Goal: Task Accomplishment & Management: Complete application form

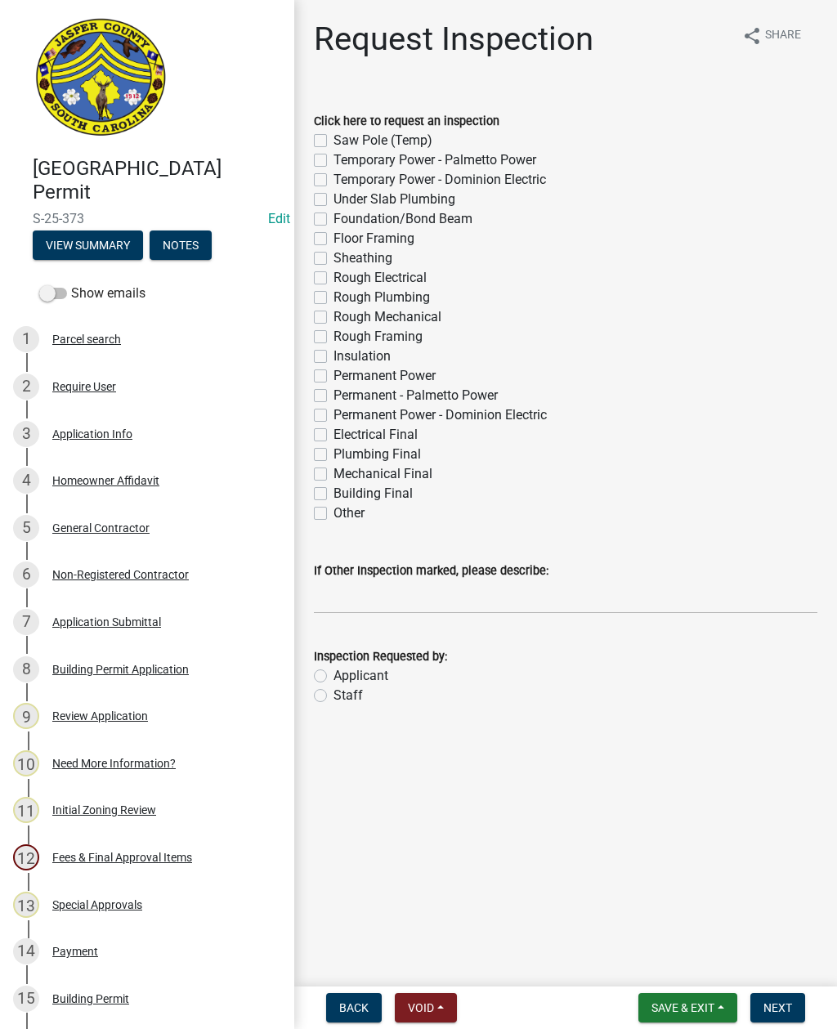
click at [333, 373] on label "Permanent Power" at bounding box center [384, 376] width 102 height 20
click at [333, 373] on input "Permanent Power" at bounding box center [338, 371] width 11 height 11
checkbox input "true"
checkbox input "false"
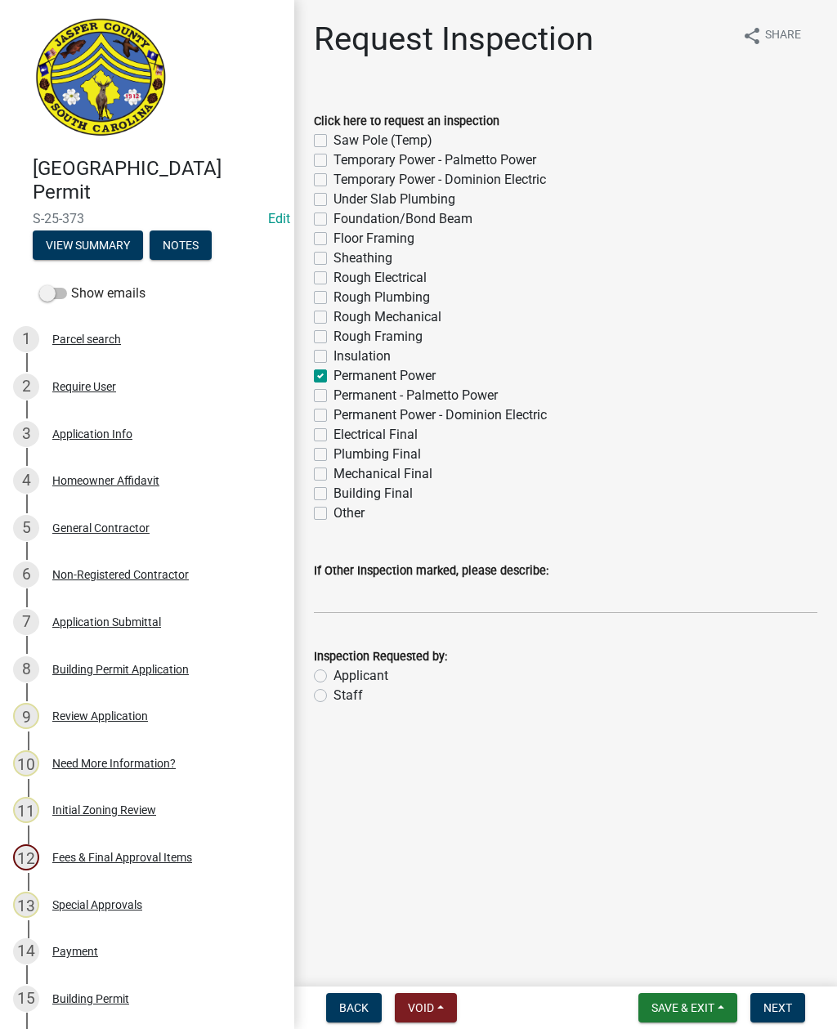
checkbox input "false"
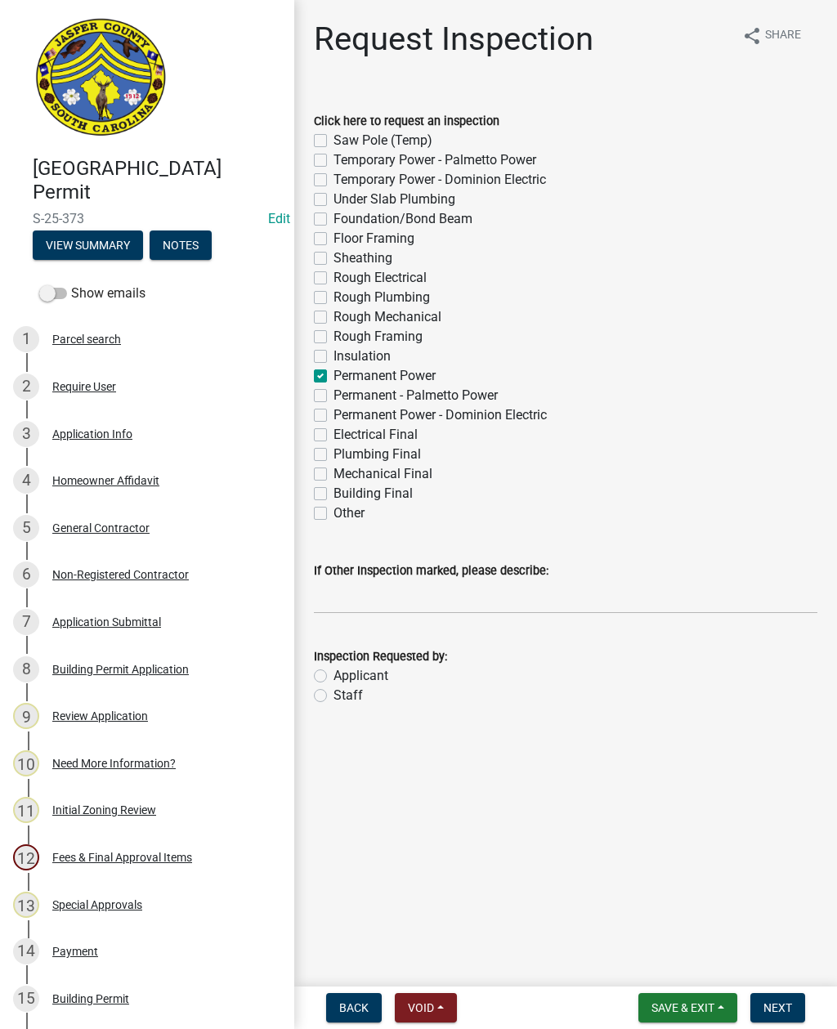
checkbox input "false"
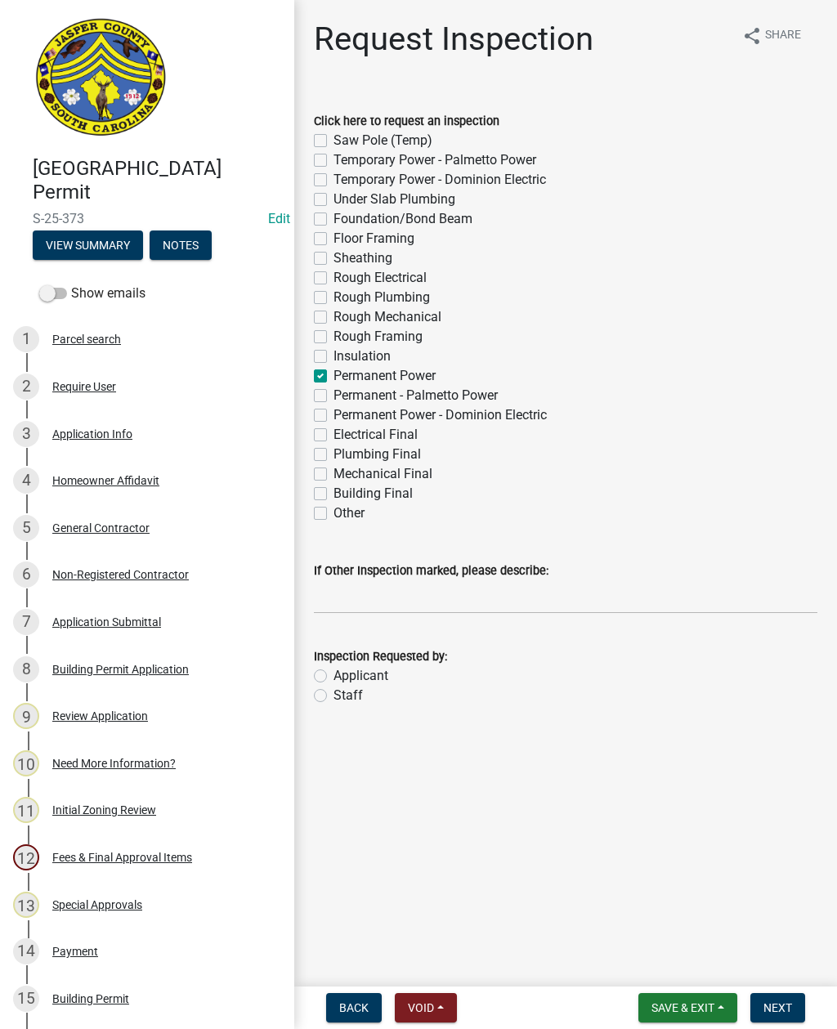
checkbox input "true"
checkbox input "false"
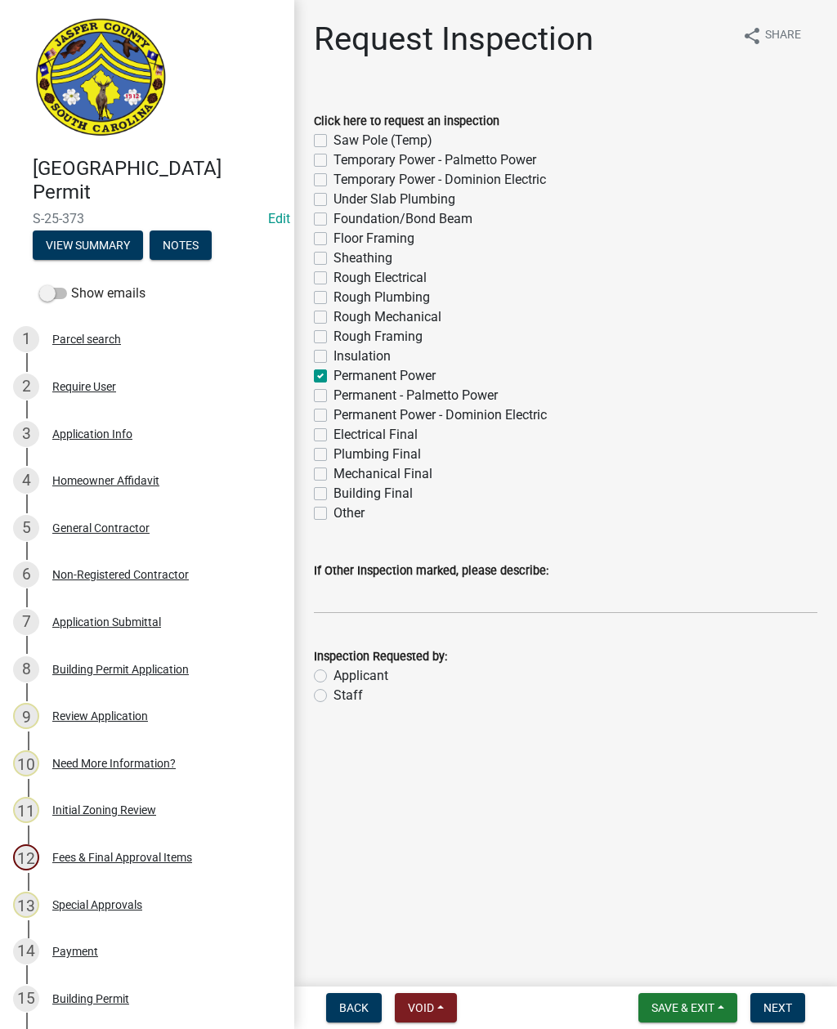
checkbox input "false"
click at [351, 591] on input "If Other Inspection marked, please describe:" at bounding box center [565, 597] width 503 height 34
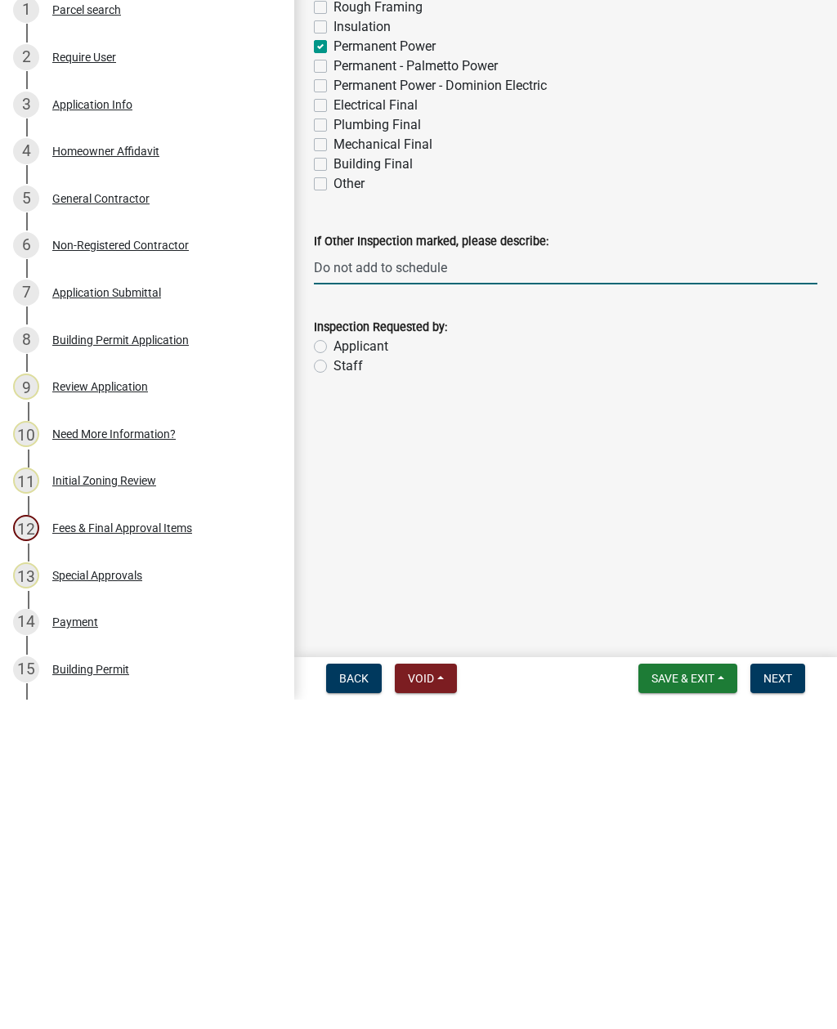
type input "Do not add to schedule"
click at [333, 686] on label "Staff" at bounding box center [347, 696] width 29 height 20
click at [333, 686] on input "Staff" at bounding box center [338, 691] width 11 height 11
radio input "true"
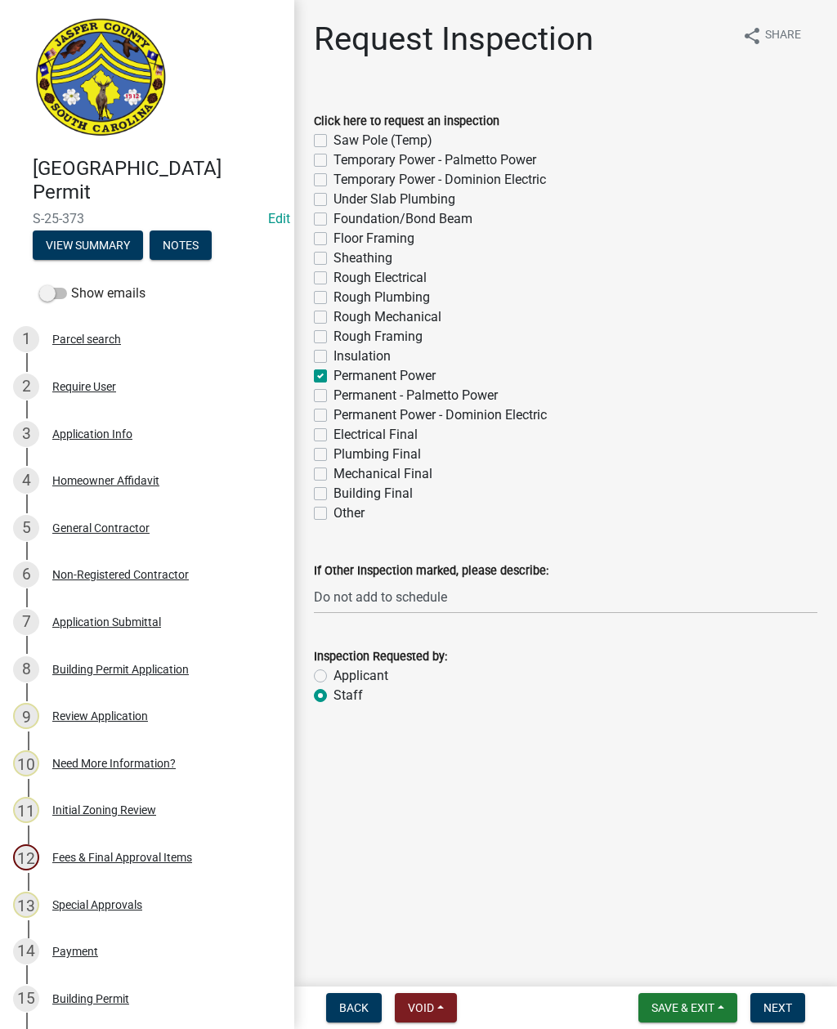
click at [786, 749] on span "Next" at bounding box center [777, 1007] width 29 height 13
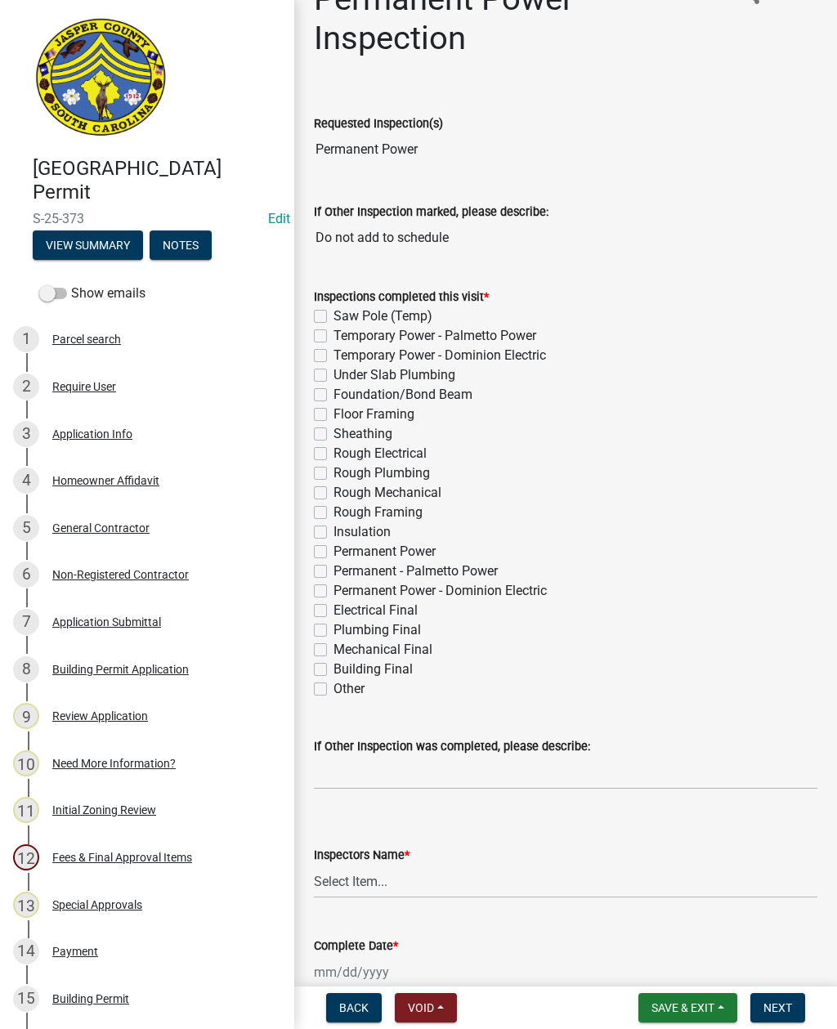
scroll to position [109, 0]
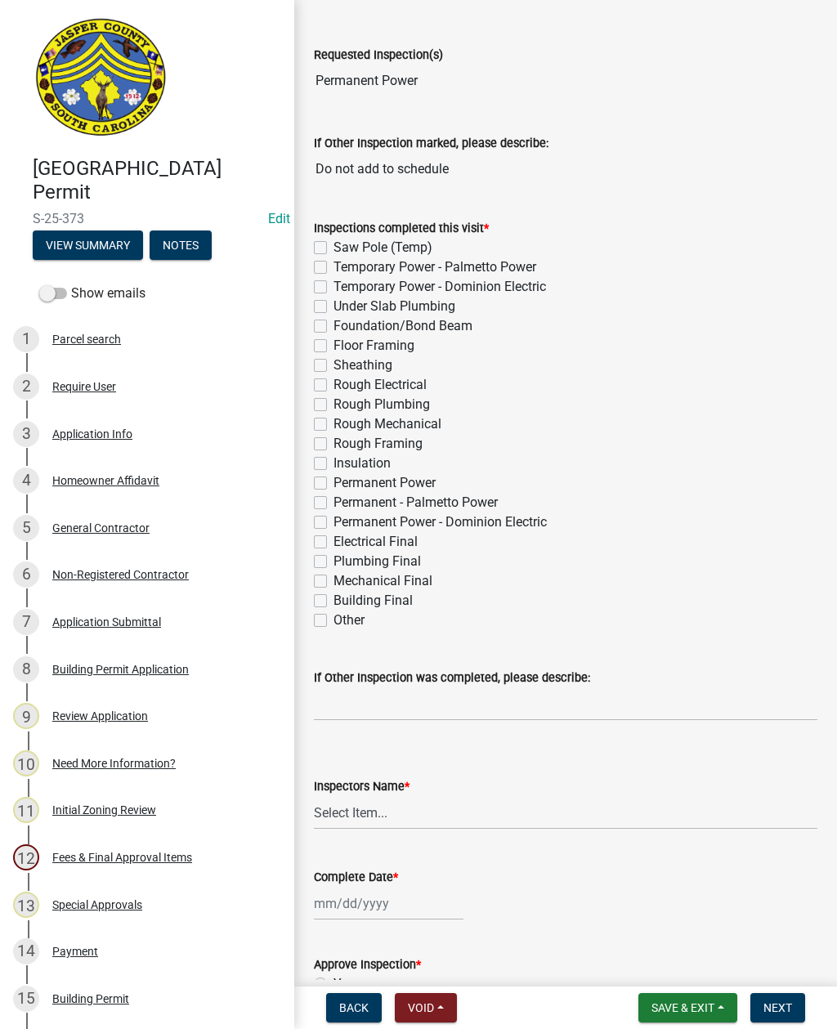
click at [333, 478] on label "Permanent Power" at bounding box center [384, 483] width 102 height 20
click at [333, 478] on input "Permanent Power" at bounding box center [338, 478] width 11 height 11
checkbox input "true"
checkbox input "false"
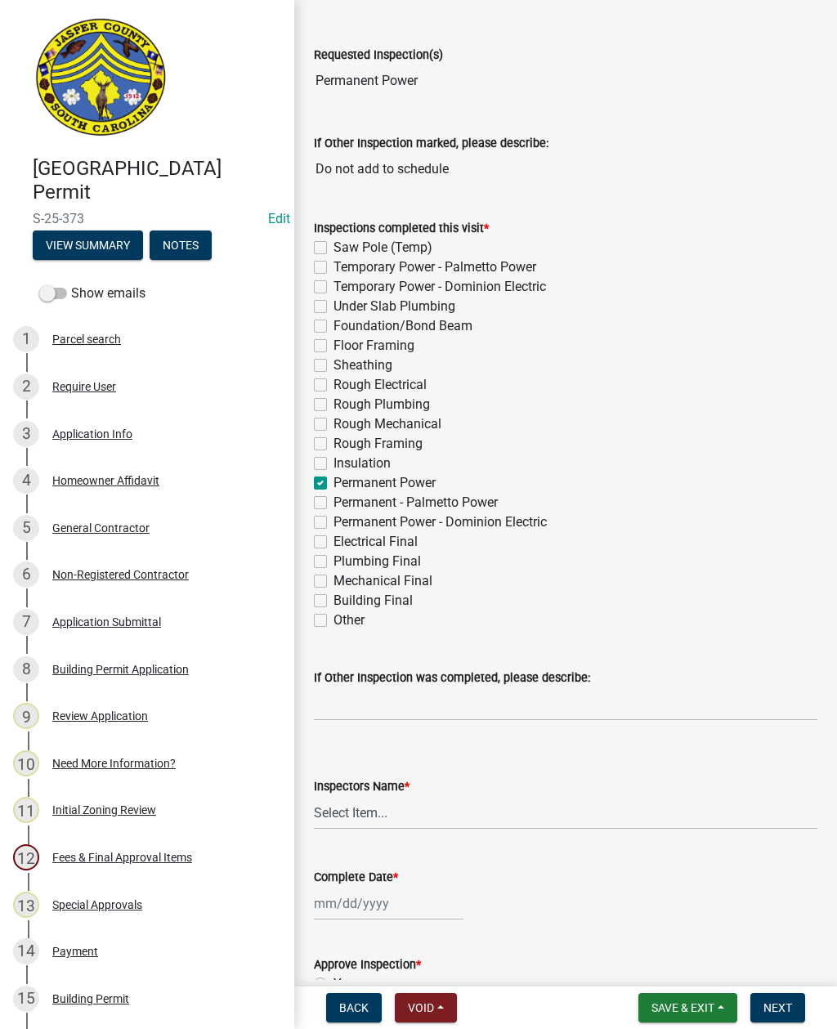
checkbox input "false"
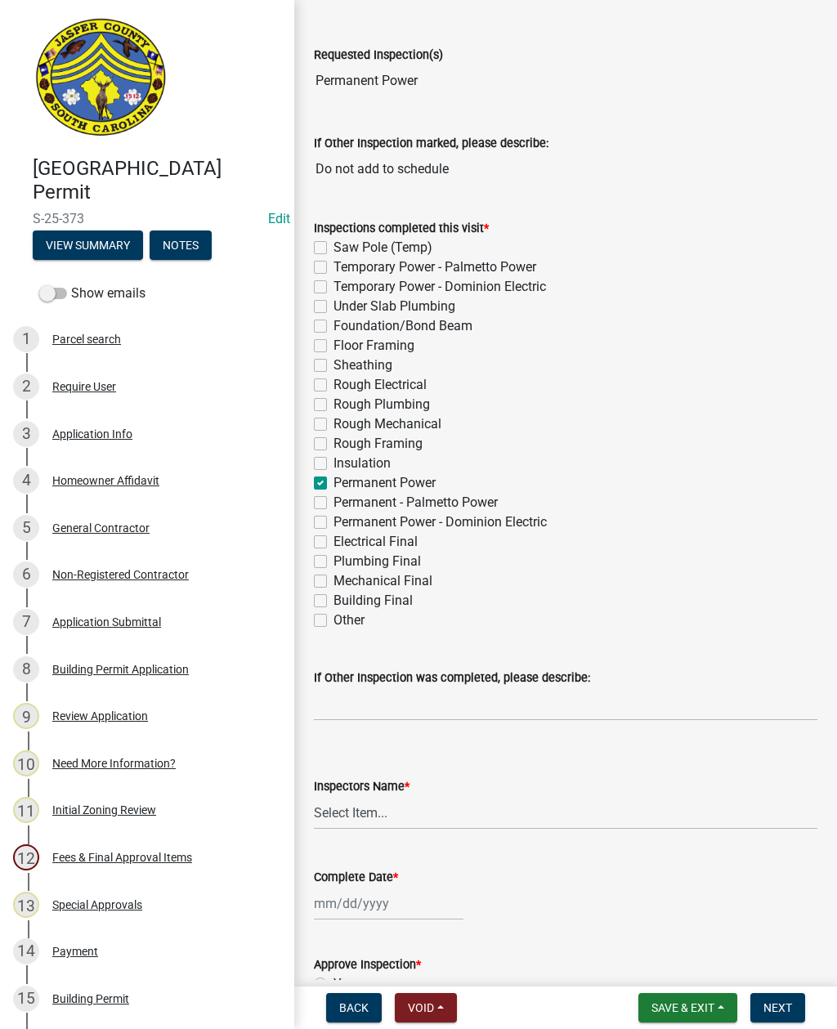
checkbox input "false"
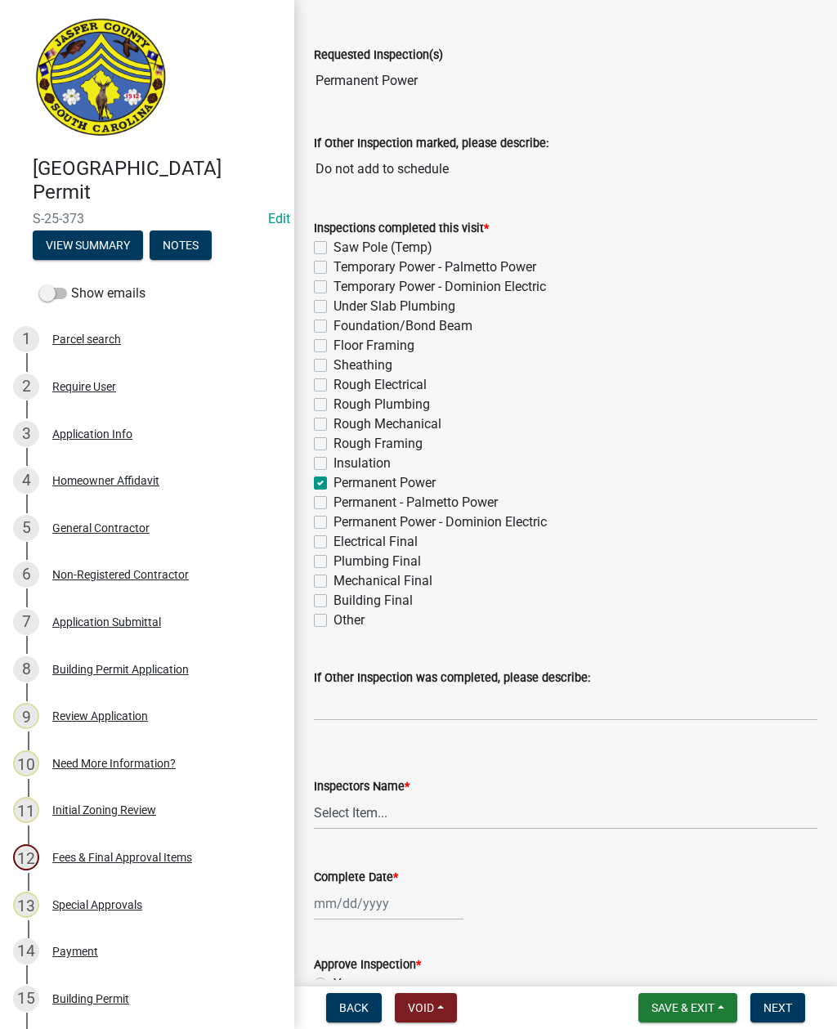
checkbox input "true"
checkbox input "false"
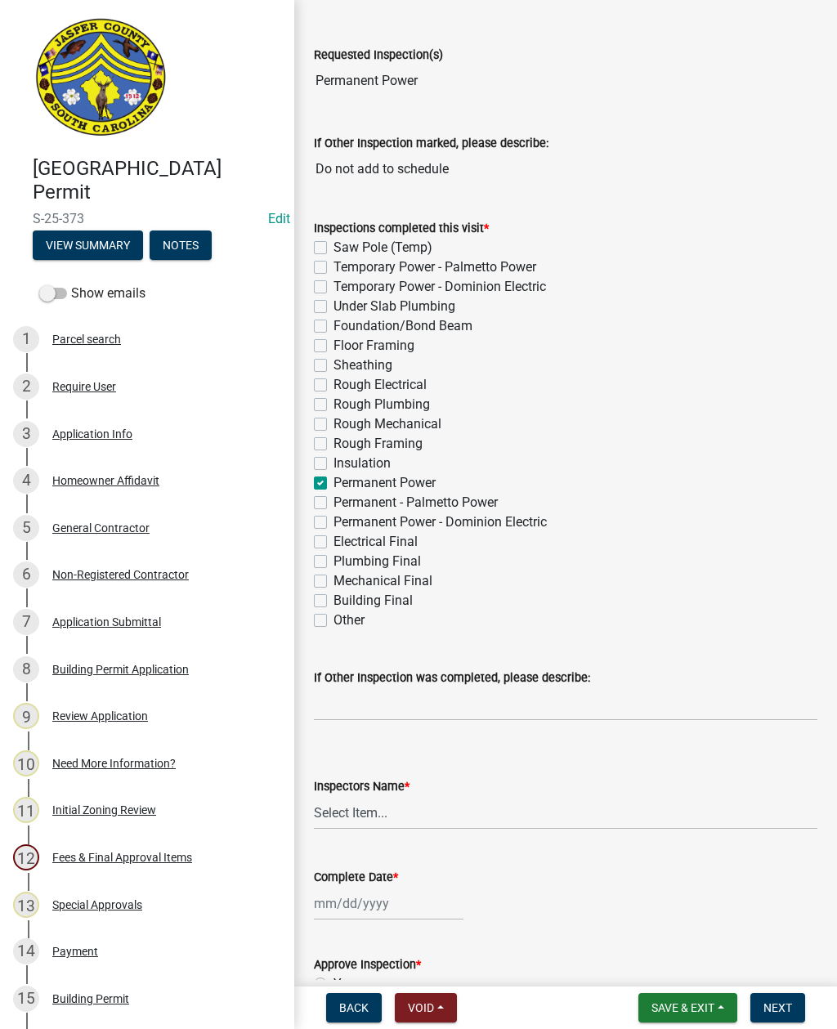
checkbox input "false"
click at [356, 749] on select "Select Item... [EMAIL_ADDRESS][DOMAIN_NAME] ([PERSON_NAME] ) rcampbell ([PERSON…" at bounding box center [565, 813] width 503 height 34
select select "2d9ba1e5-2fdd-4b15-98d0-073dcbeb5880"
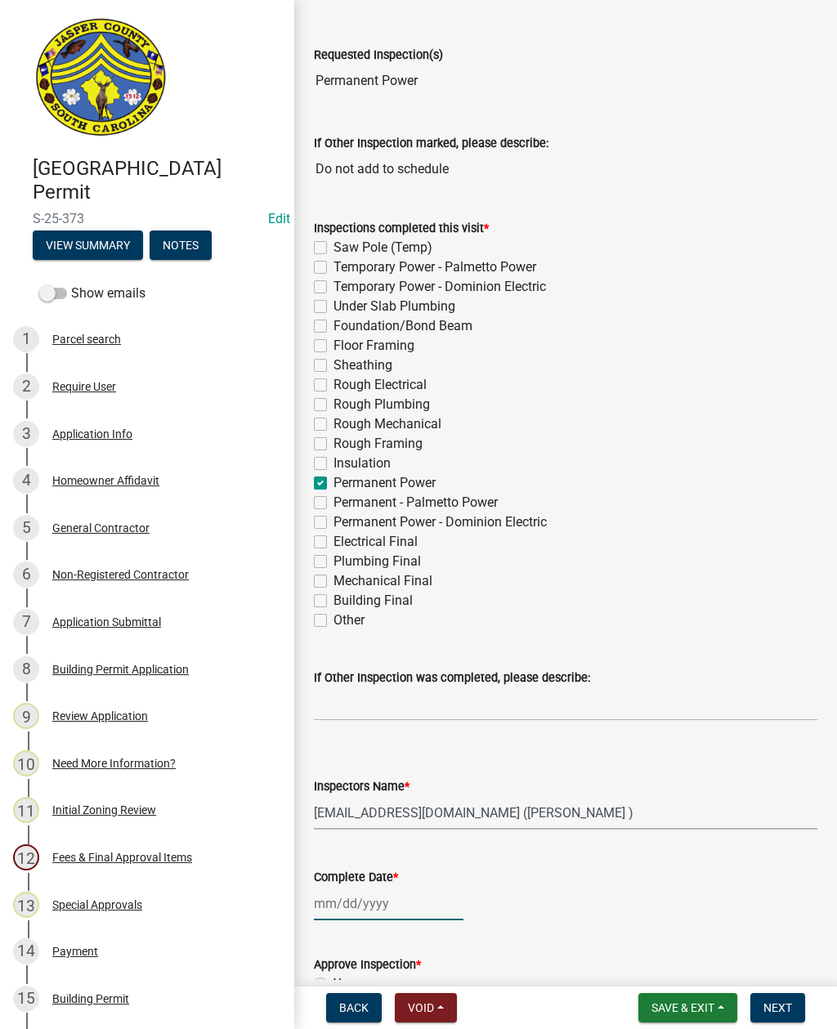
click at [363, 749] on div at bounding box center [389, 904] width 150 height 34
select select "9"
select select "2025"
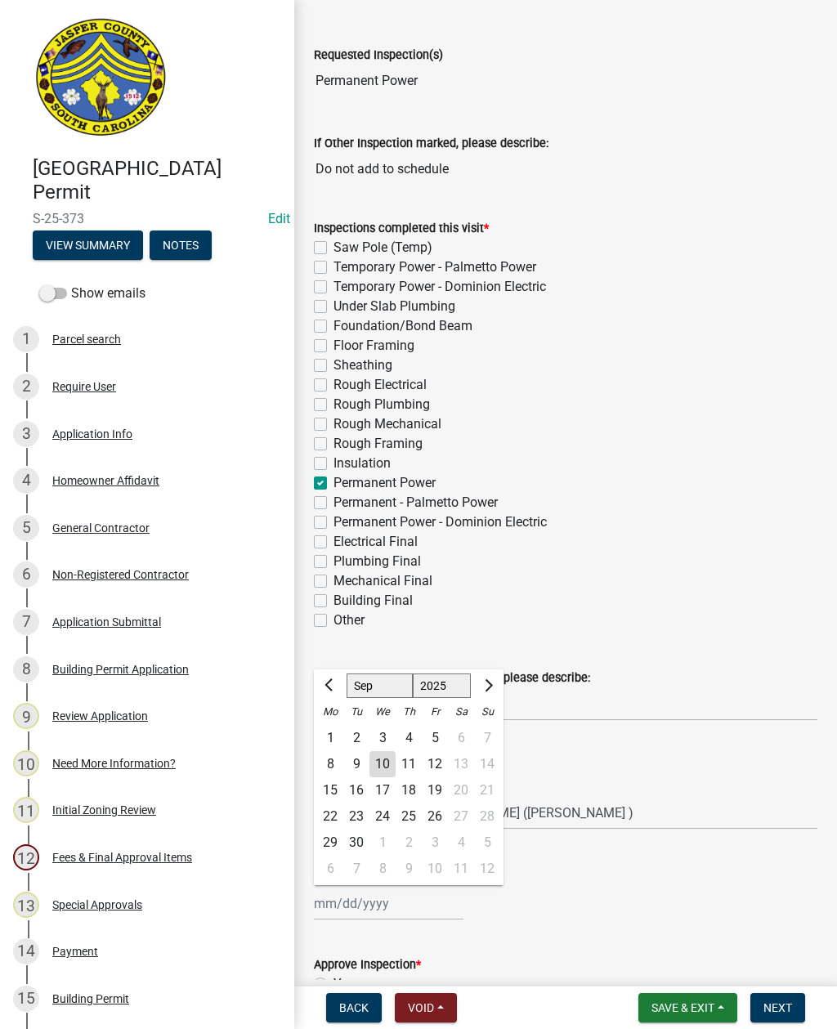
click at [378, 749] on div "10" at bounding box center [382, 764] width 26 height 26
type input "[DATE]"
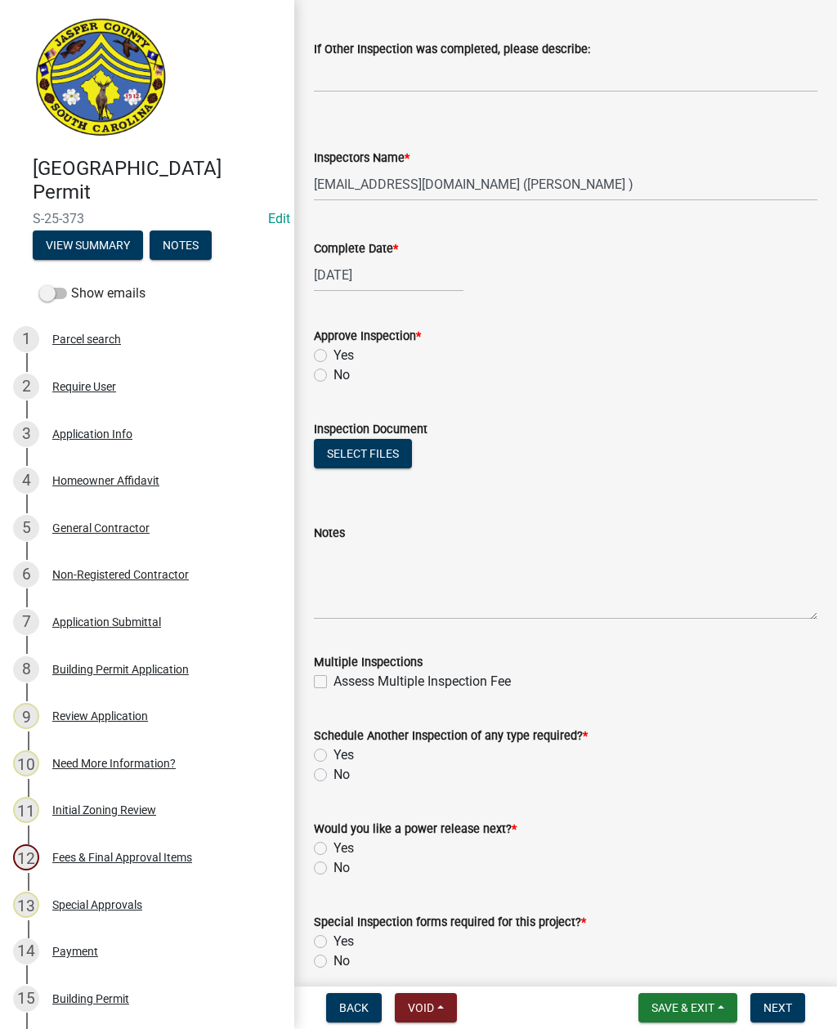
scroll to position [740, 0]
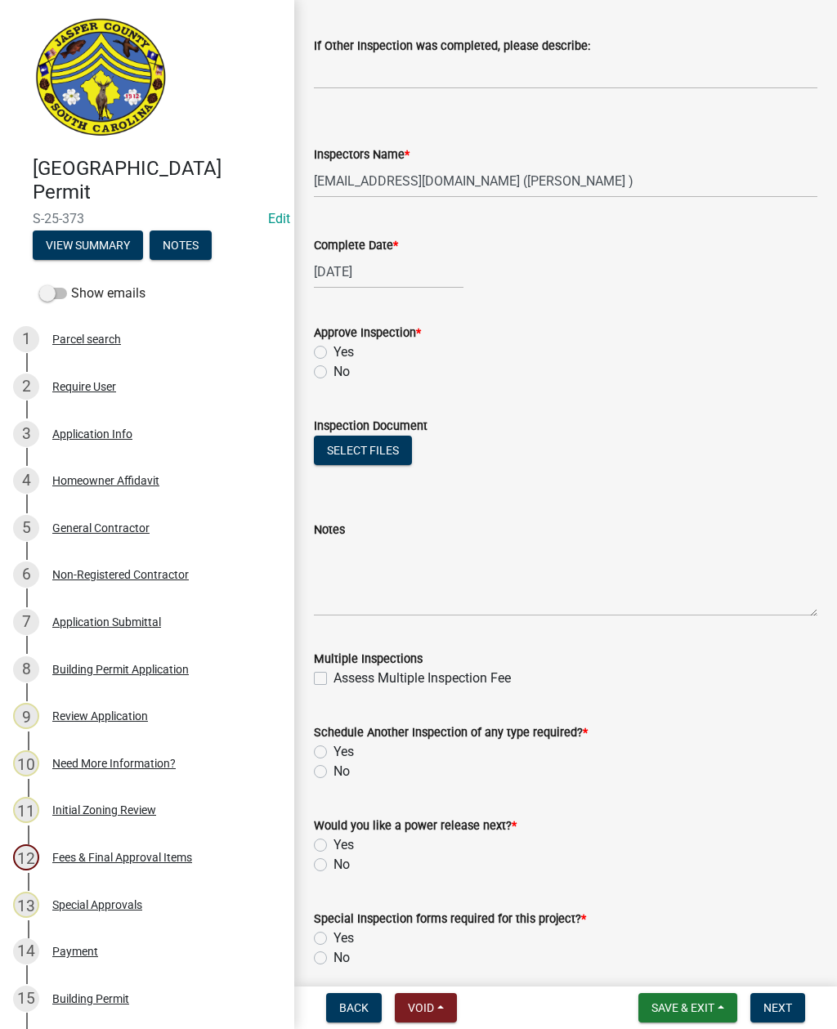
click at [333, 366] on label "No" at bounding box center [341, 372] width 16 height 20
click at [333, 366] on input "No" at bounding box center [338, 367] width 11 height 11
radio input "true"
click at [373, 558] on textarea "Notes" at bounding box center [565, 577] width 503 height 77
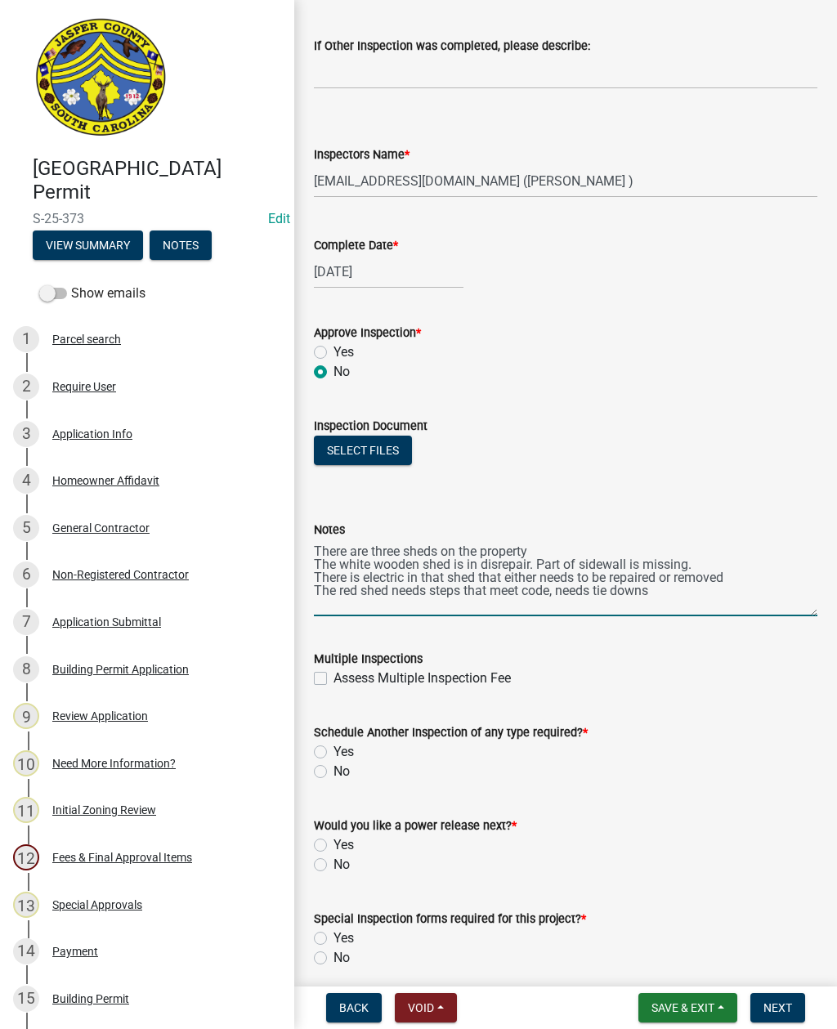
click at [554, 590] on textarea "There are three sheds on the property The white wooden shed is in disrepair. Pa…" at bounding box center [565, 577] width 503 height 77
click at [697, 583] on textarea "There are three sheds on the property The white wooden shed is in disrepair. Pa…" at bounding box center [565, 577] width 503 height 77
click at [684, 592] on textarea "There are three sheds on the property The white wooden shed is in disrepair. Pa…" at bounding box center [565, 577] width 503 height 77
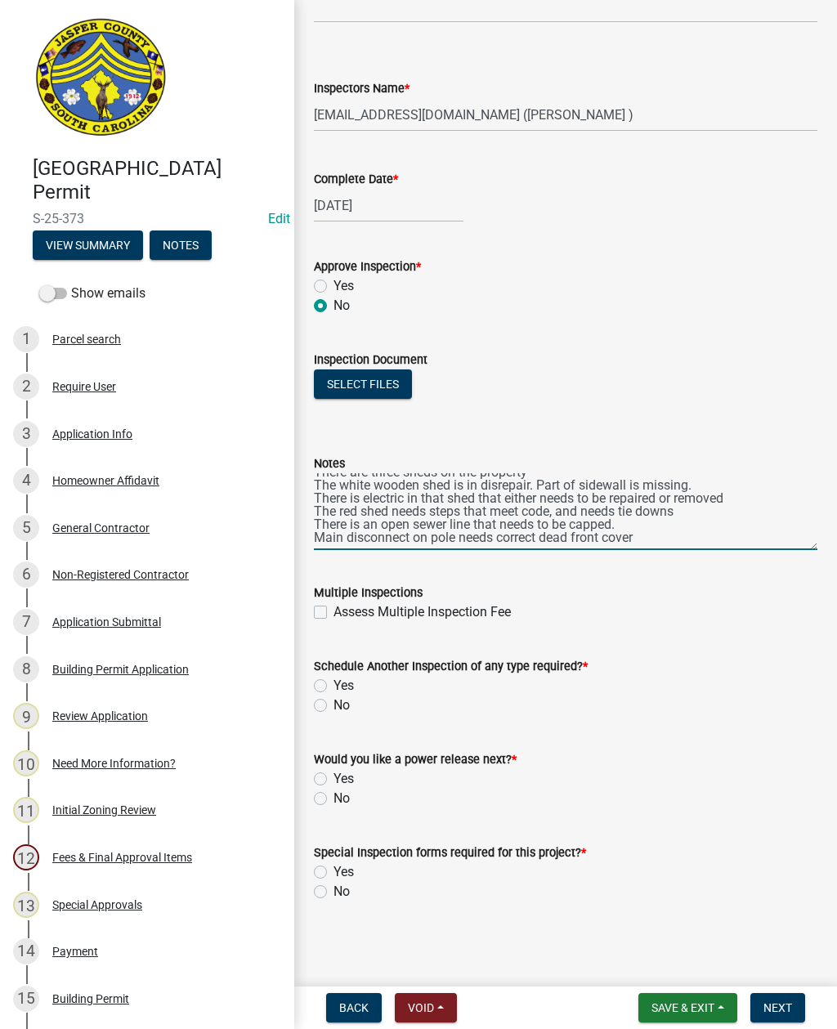
scroll to position [807, 0]
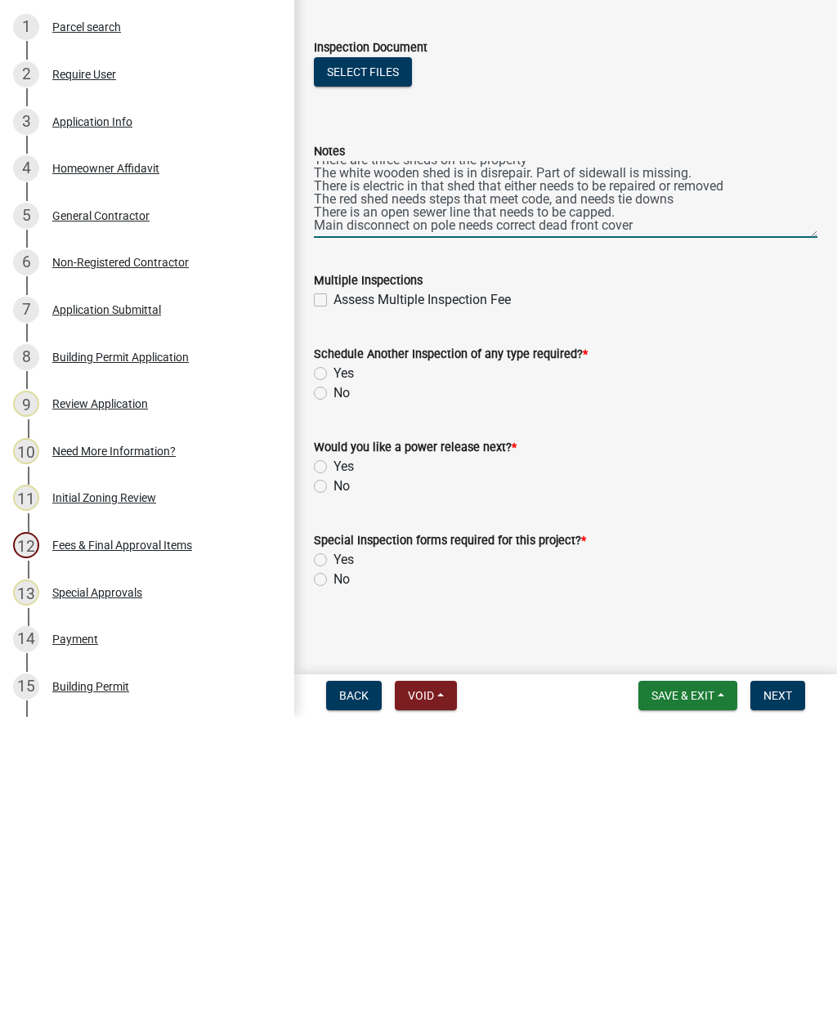
type textarea "There are three sheds on the property The white wooden shed is in disrepair. Pa…"
click at [333, 676] on label "Yes" at bounding box center [343, 686] width 20 height 20
click at [333, 676] on input "Yes" at bounding box center [338, 681] width 11 height 11
radio input "true"
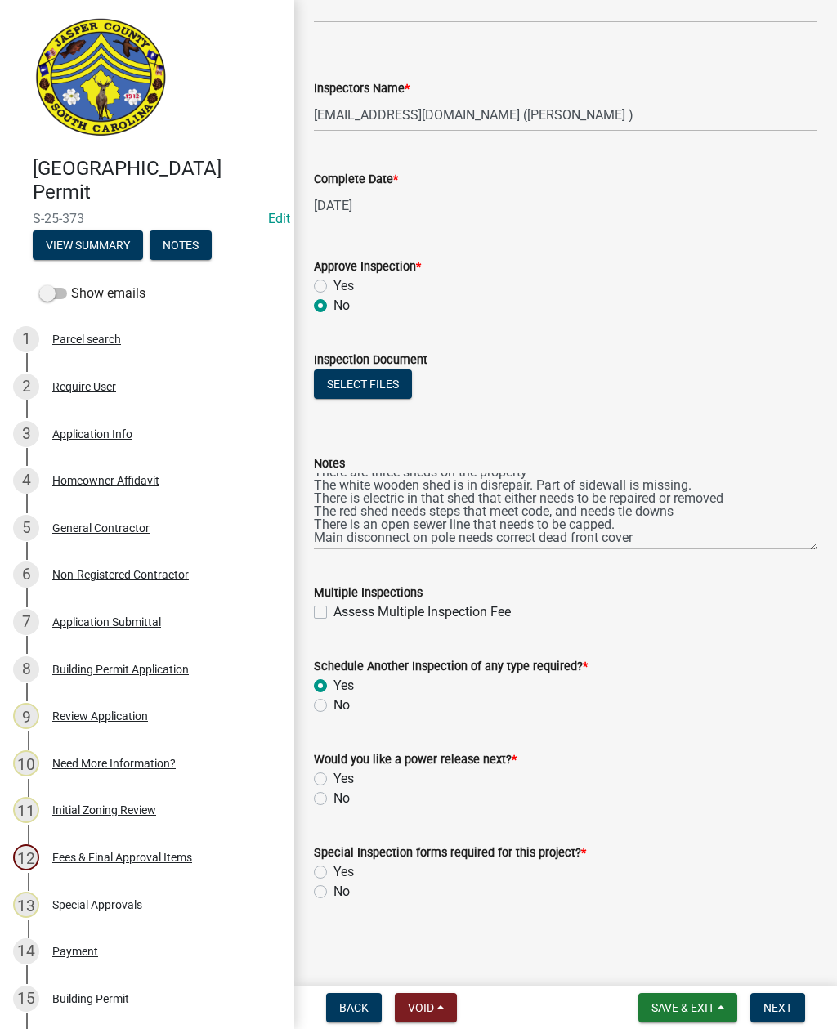
click at [333, 749] on label "No" at bounding box center [341, 799] width 16 height 20
click at [333, 749] on input "No" at bounding box center [338, 794] width 11 height 11
radio input "true"
click at [333, 749] on label "No" at bounding box center [341, 892] width 16 height 20
click at [333, 749] on input "No" at bounding box center [338, 887] width 11 height 11
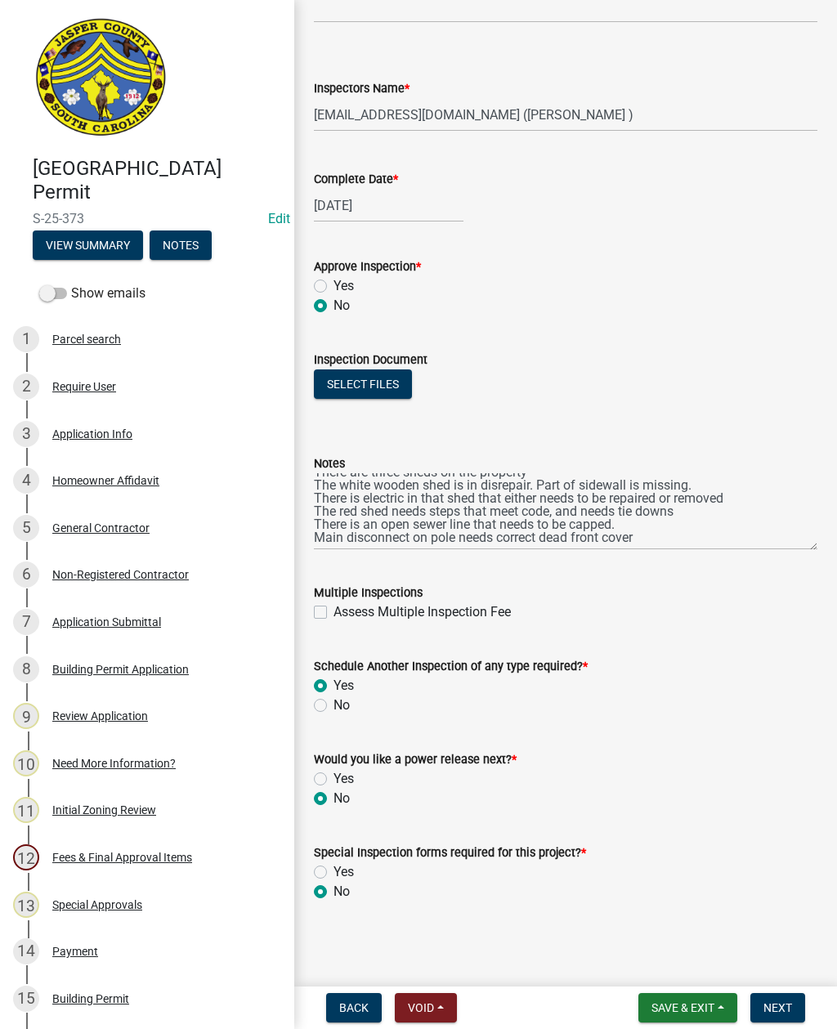
radio input "true"
click at [780, 749] on button "Next" at bounding box center [777, 1007] width 55 height 29
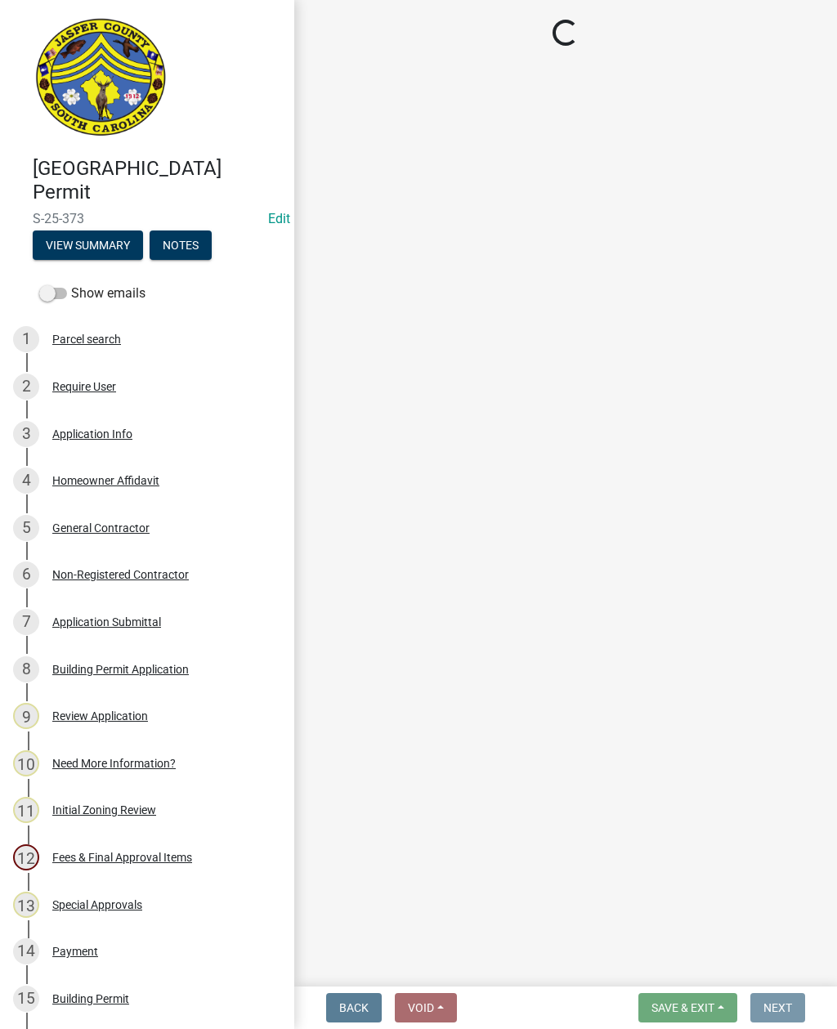
scroll to position [0, 0]
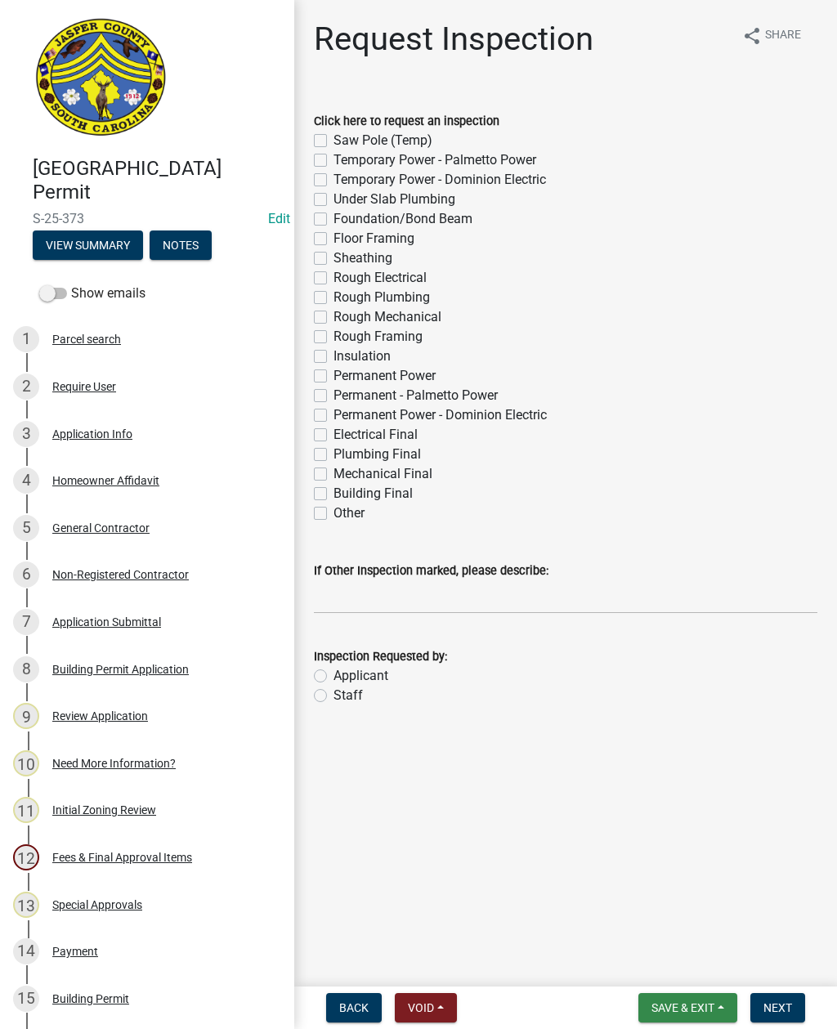
click at [688, 749] on span "Save & Exit" at bounding box center [682, 1007] width 63 height 13
click at [691, 749] on button "Save & Exit" at bounding box center [671, 965] width 131 height 39
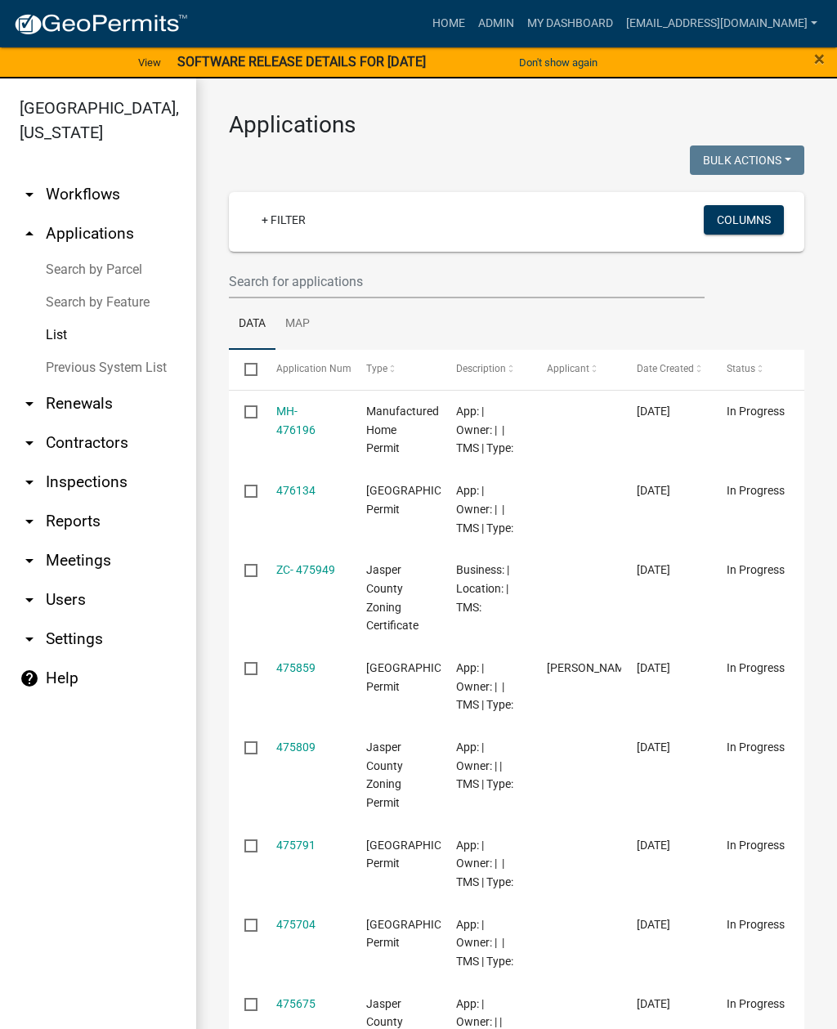
scroll to position [2, 0]
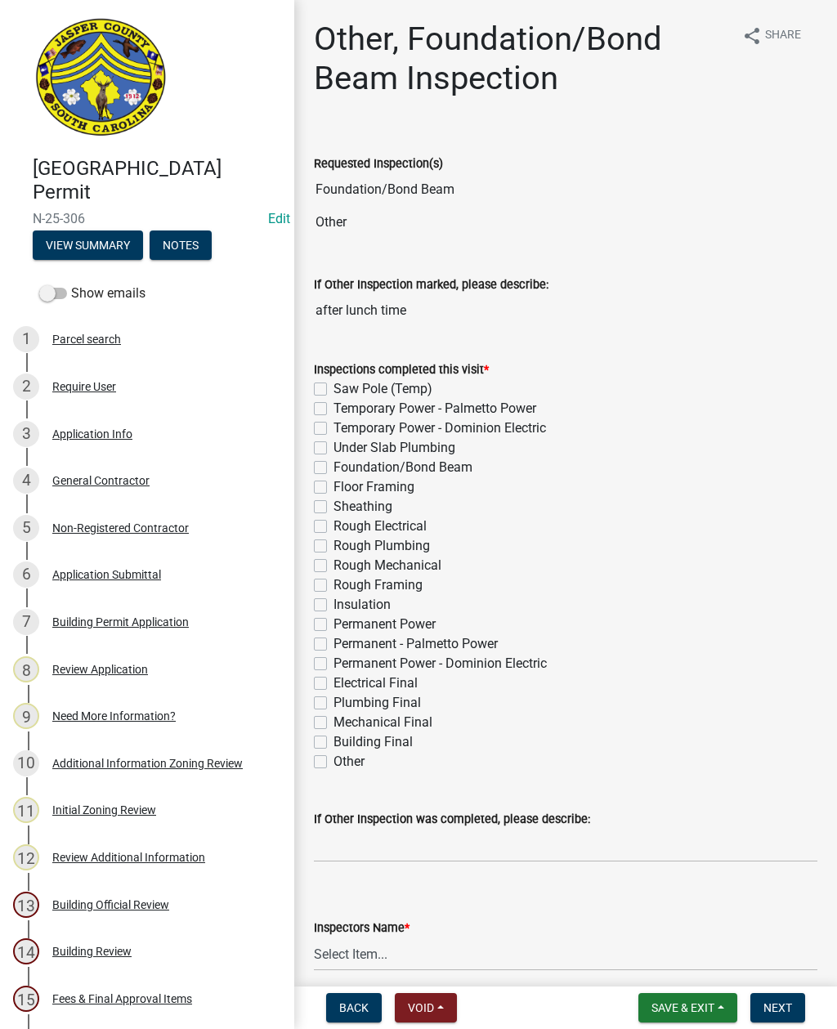
click at [333, 464] on label "Foundation/Bond Beam" at bounding box center [402, 468] width 139 height 20
click at [333, 464] on input "Foundation/Bond Beam" at bounding box center [338, 463] width 11 height 11
checkbox input "true"
checkbox input "false"
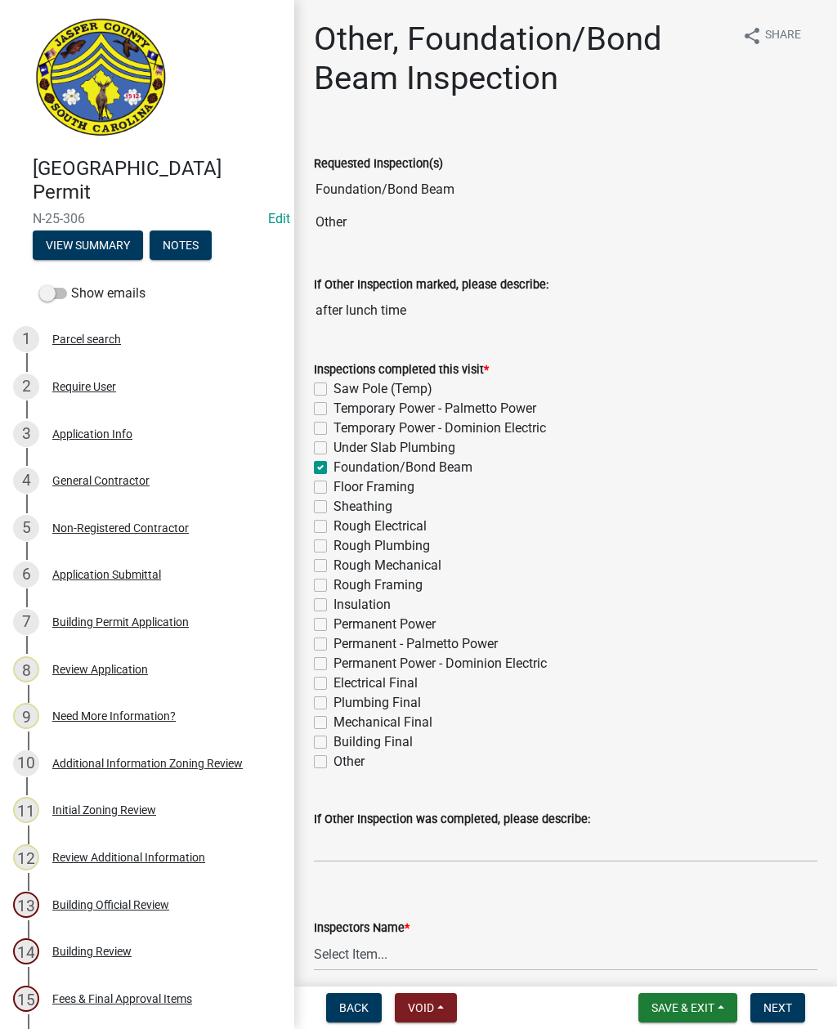
checkbox input "false"
checkbox input "true"
checkbox input "false"
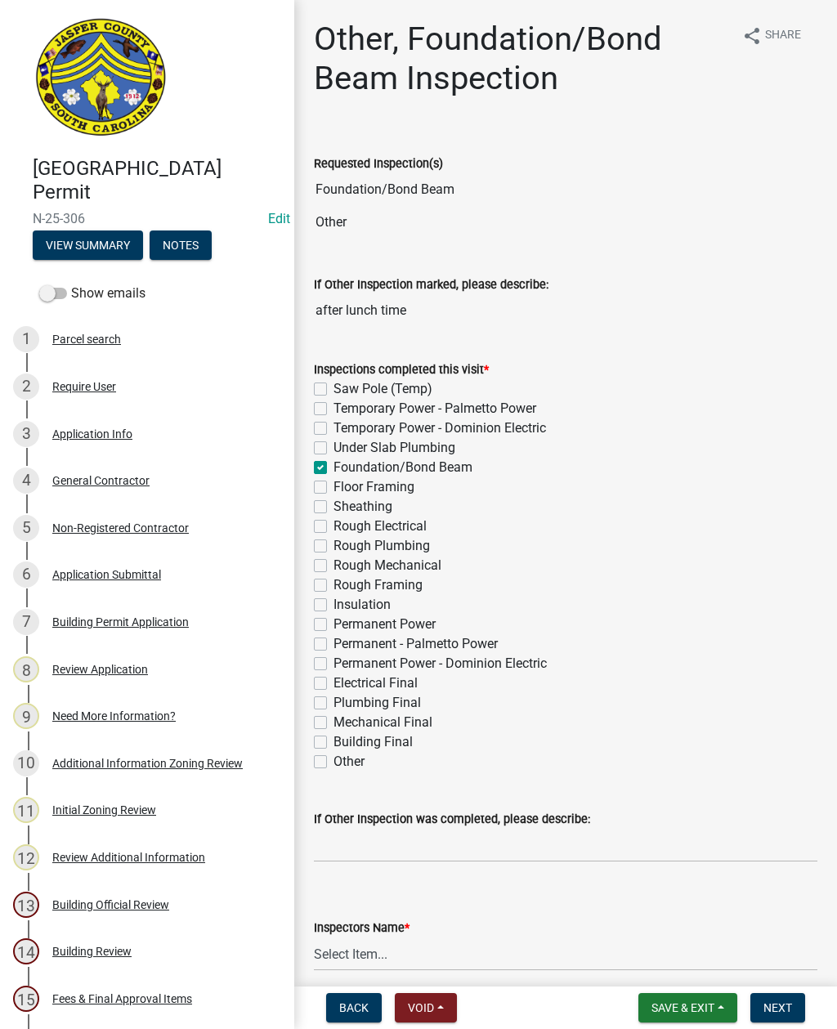
checkbox input "false"
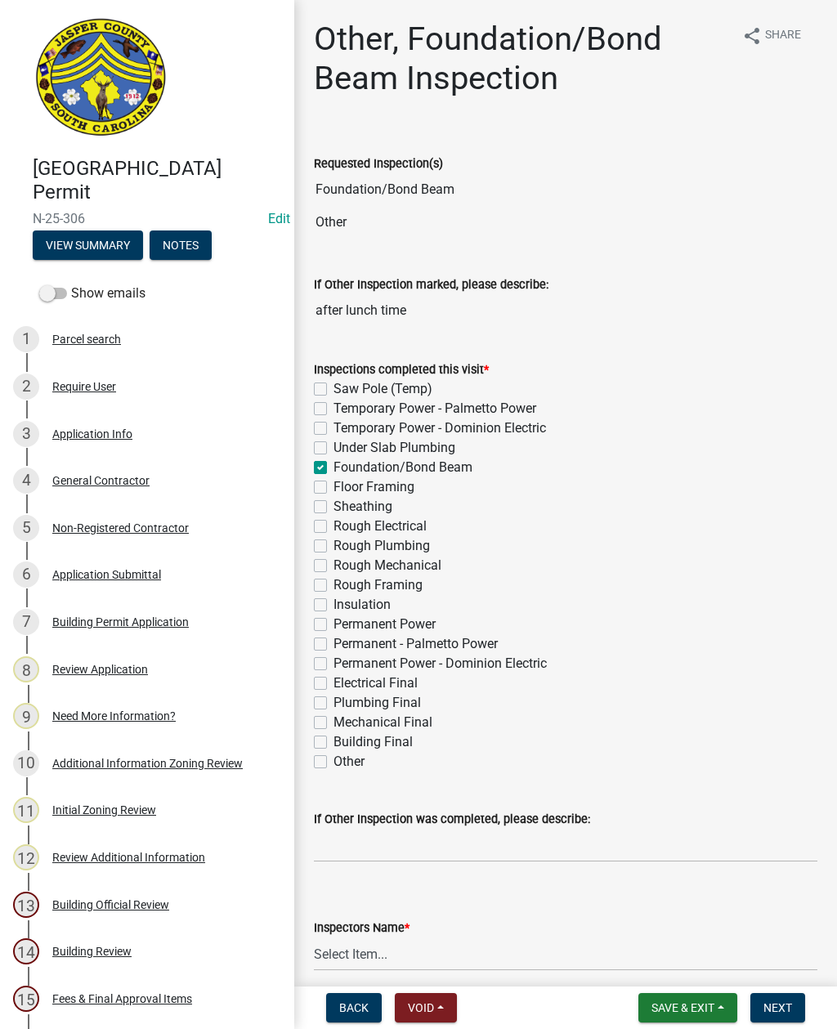
checkbox input "false"
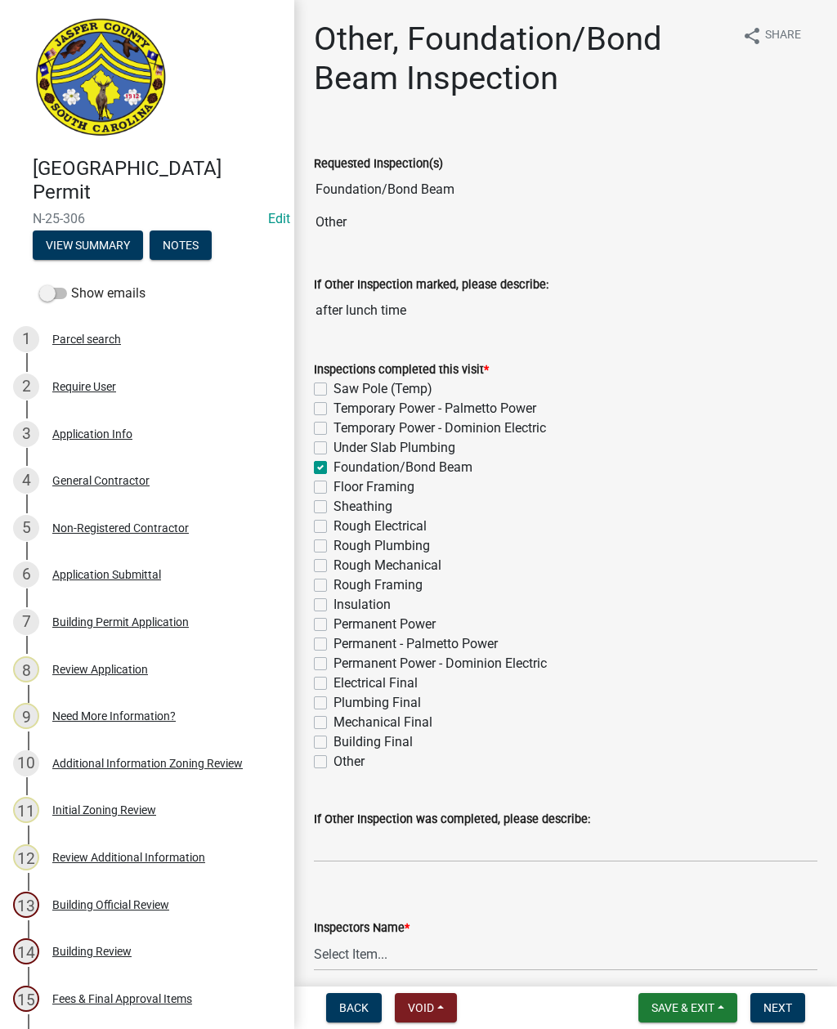
checkbox input "false"
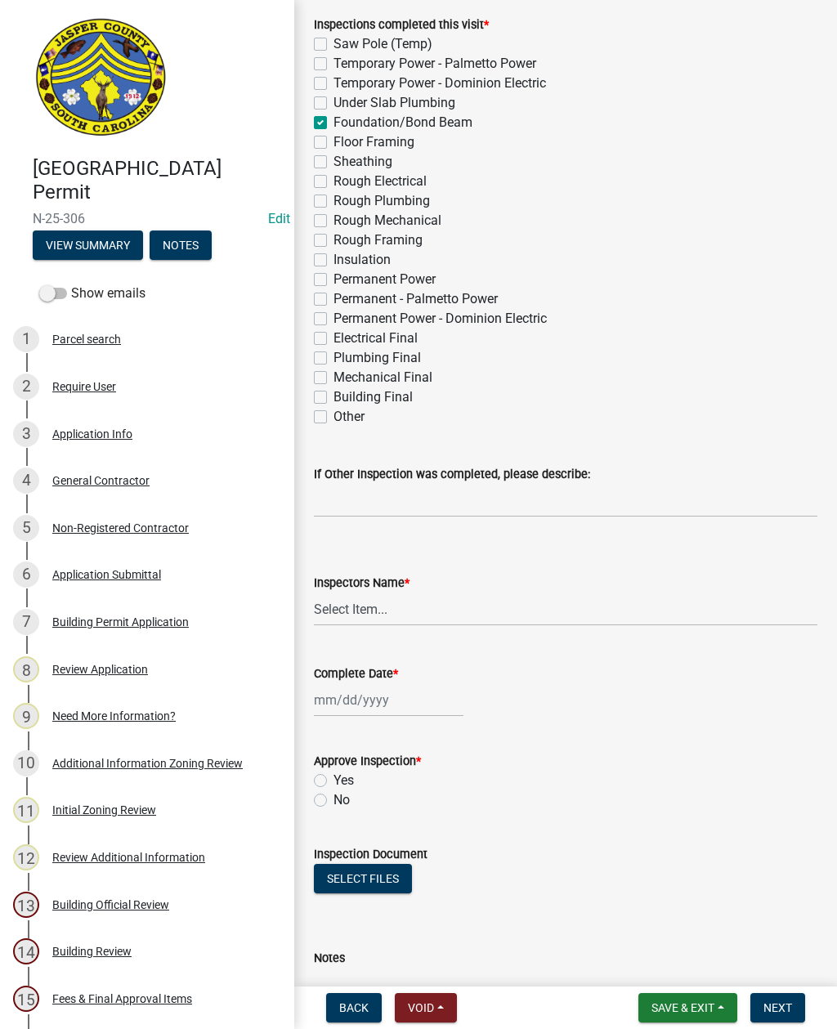
scroll to position [346, 0]
click at [374, 599] on select "Select Item... [EMAIL_ADDRESS][DOMAIN_NAME] ([PERSON_NAME] ) rcampbell ([PERSON…" at bounding box center [565, 609] width 503 height 34
select select "2d9ba1e5-2fdd-4b15-98d0-073dcbeb5880"
click at [367, 700] on div at bounding box center [389, 699] width 150 height 34
select select "9"
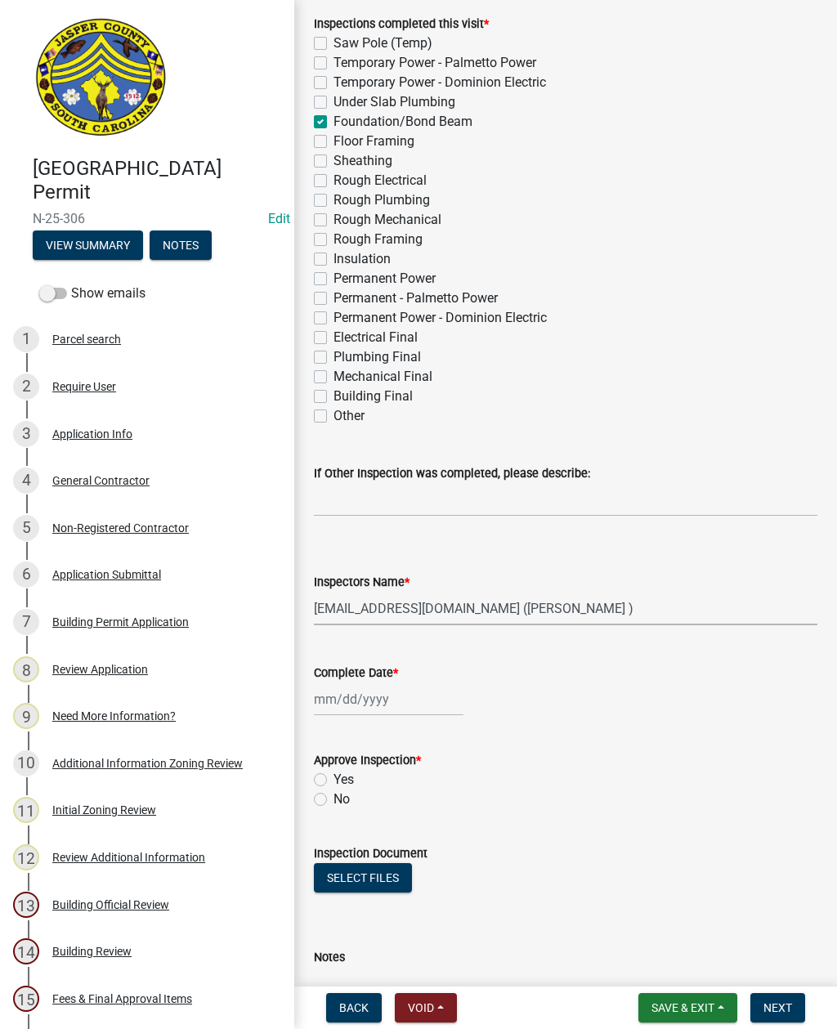
select select "2025"
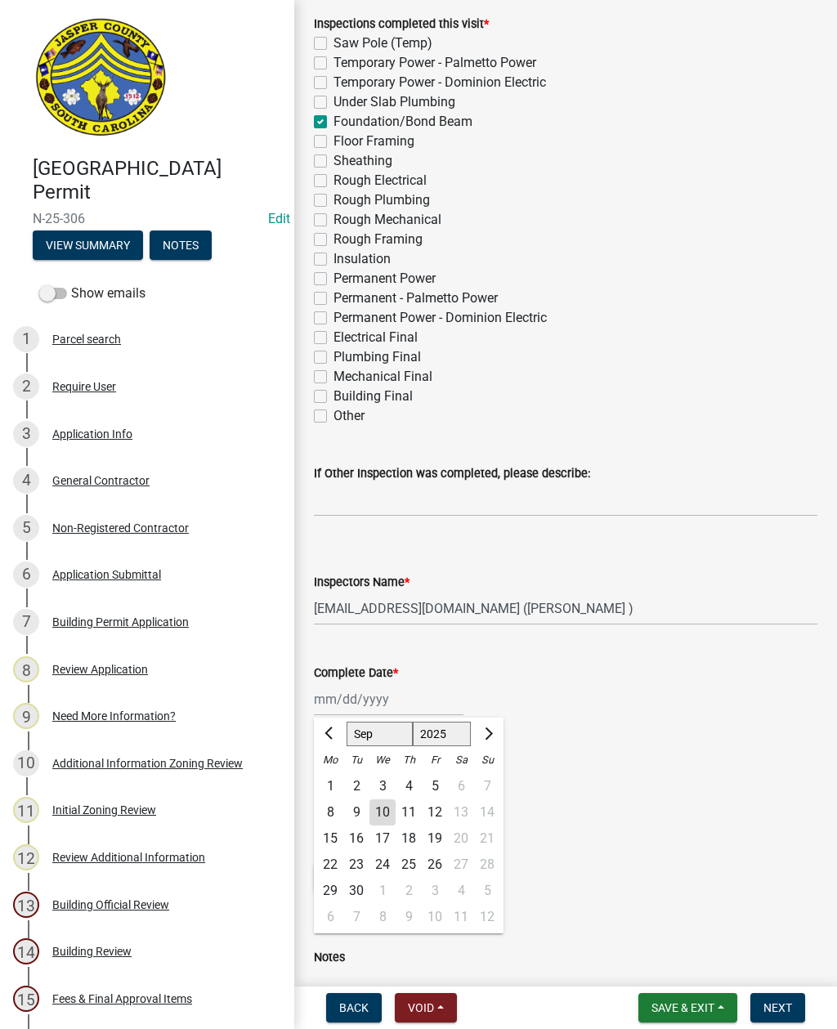
click at [380, 806] on div "10" at bounding box center [382, 812] width 26 height 26
type input "[DATE]"
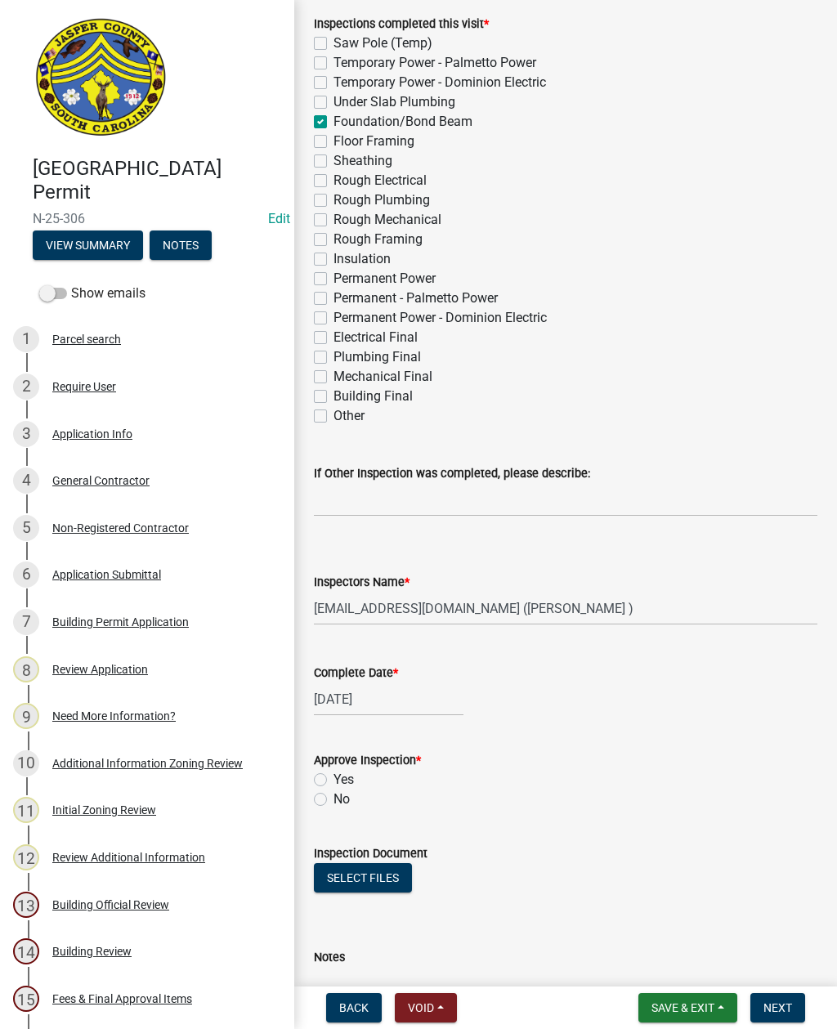
click at [333, 782] on label "Yes" at bounding box center [343, 780] width 20 height 20
click at [333, 780] on input "Yes" at bounding box center [338, 775] width 11 height 11
radio input "true"
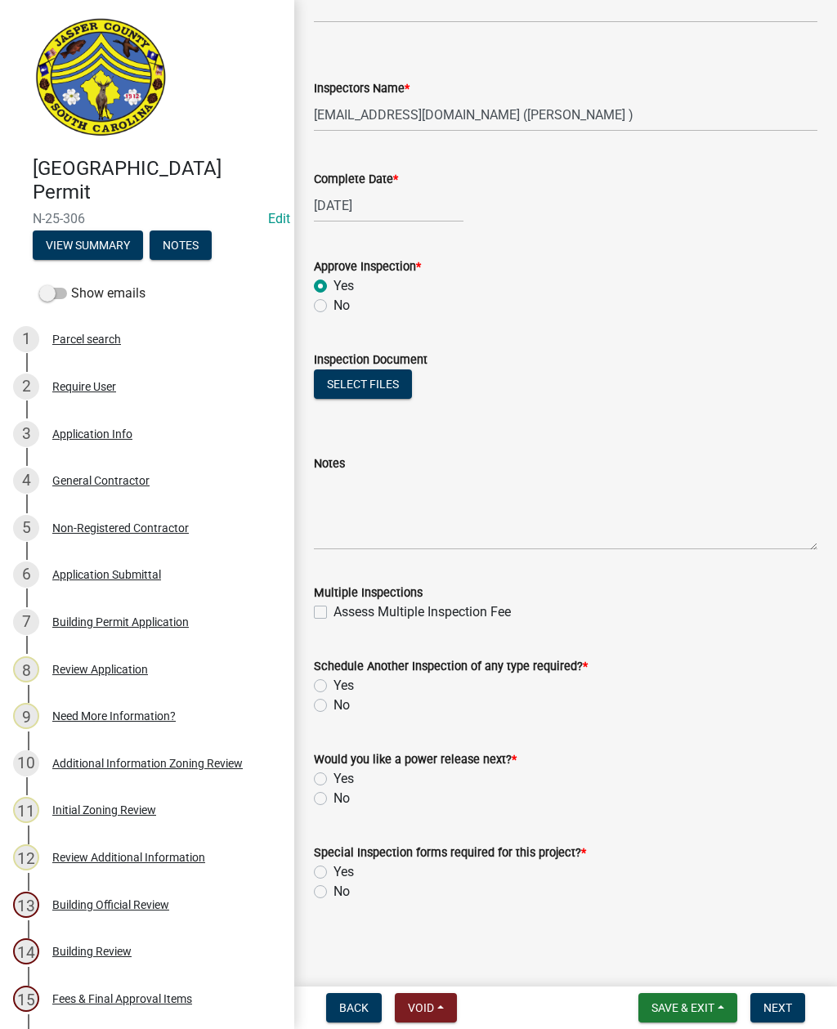
scroll to position [839, 0]
click at [333, 682] on label "Yes" at bounding box center [343, 686] width 20 height 20
click at [333, 682] on input "Yes" at bounding box center [338, 681] width 11 height 11
radio input "true"
click at [333, 796] on label "No" at bounding box center [341, 799] width 16 height 20
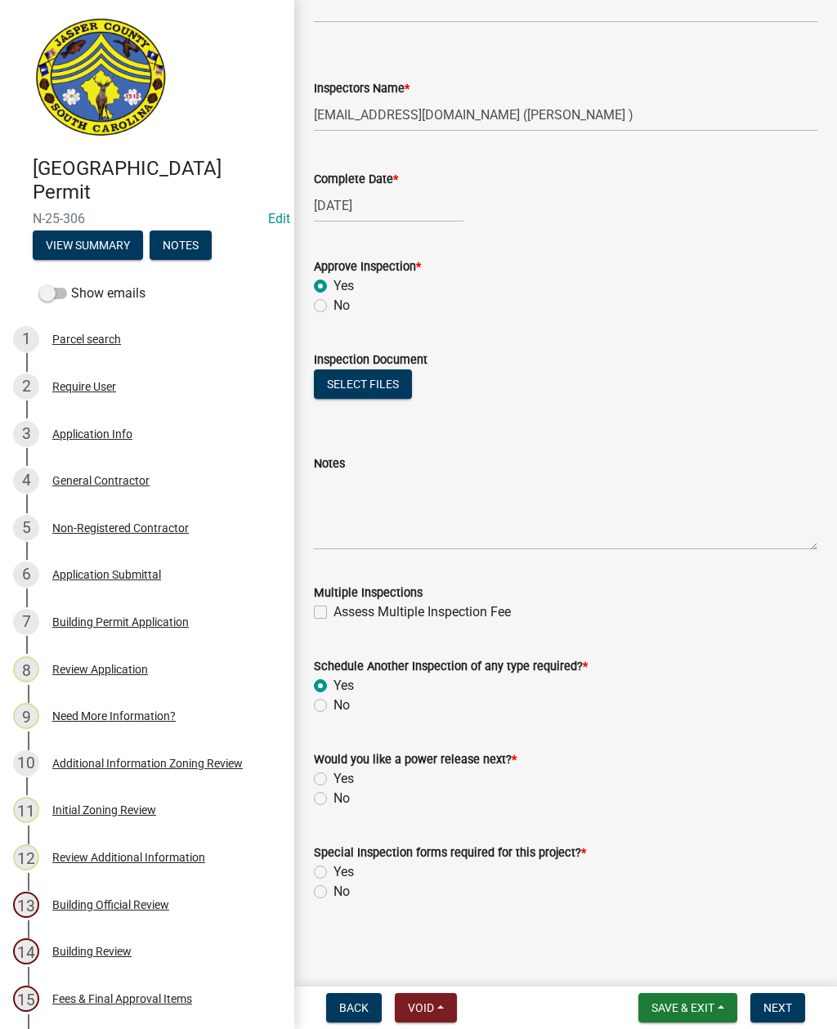
click at [333, 796] on input "No" at bounding box center [338, 794] width 11 height 11
radio input "true"
click at [333, 891] on label "No" at bounding box center [341, 892] width 16 height 20
click at [333, 891] on input "No" at bounding box center [338, 887] width 11 height 11
radio input "true"
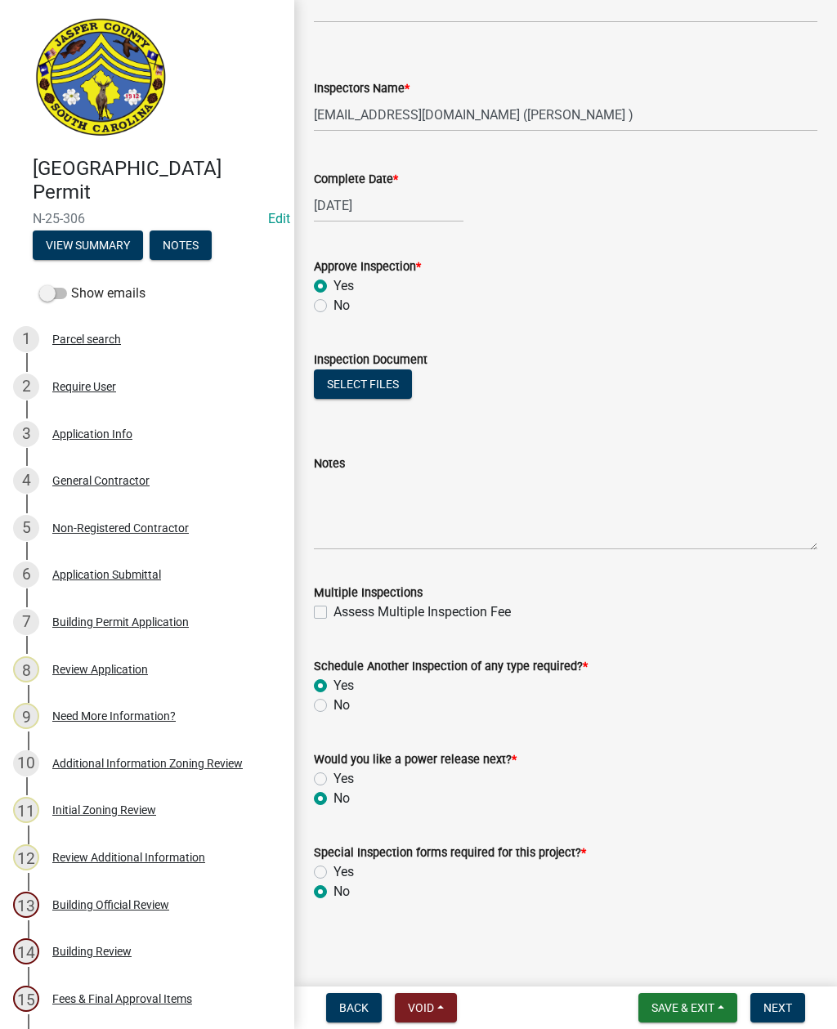
click at [768, 1004] on span "Next" at bounding box center [777, 1007] width 29 height 13
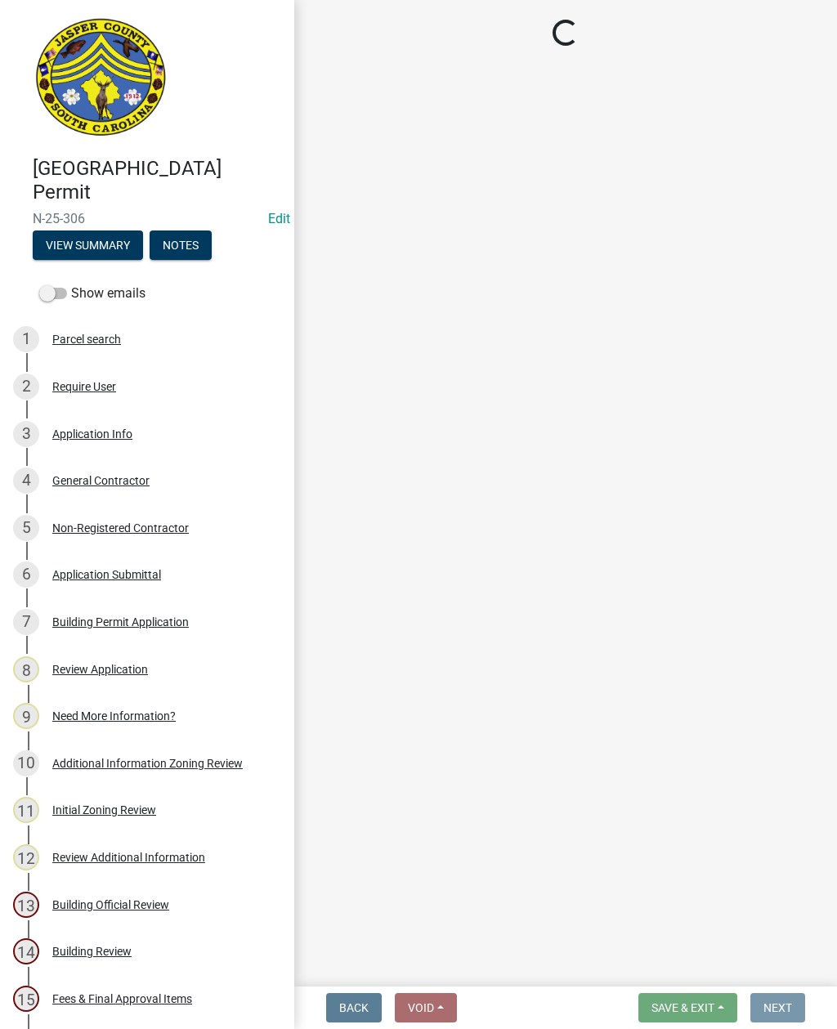
scroll to position [0, 0]
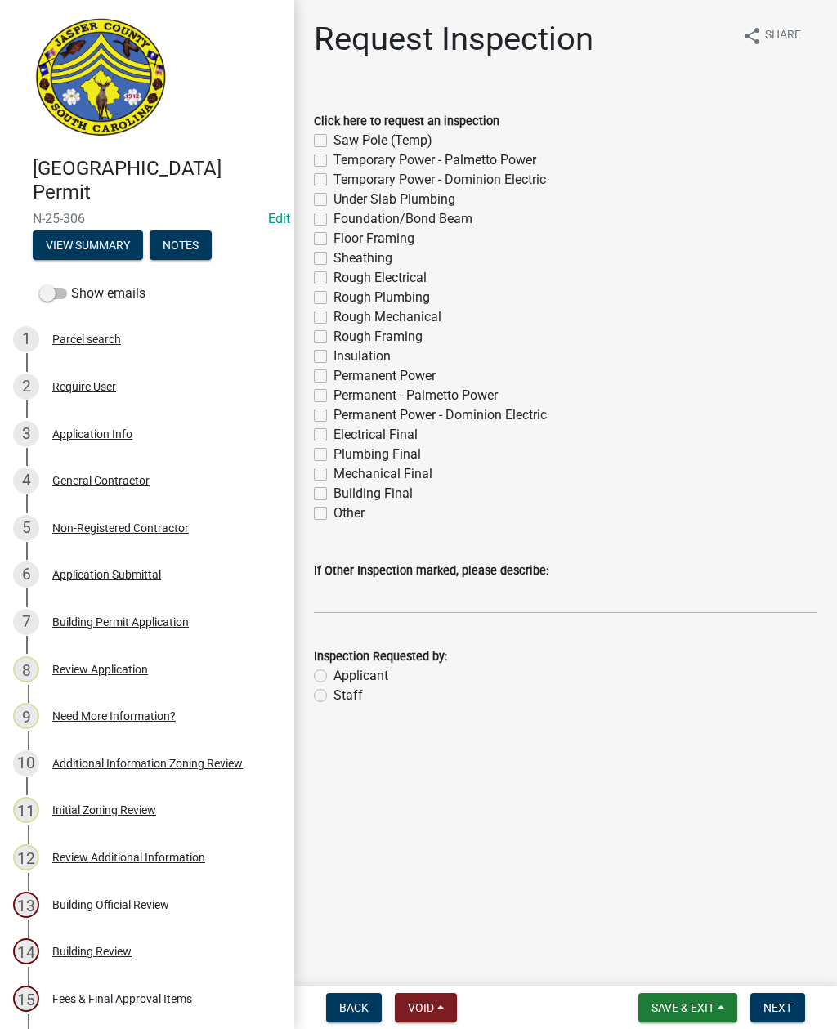
click at [682, 1006] on span "Save & Exit" at bounding box center [682, 1007] width 63 height 13
click at [651, 961] on button "Save & Exit" at bounding box center [671, 965] width 131 height 39
